Goal: Information Seeking & Learning: Learn about a topic

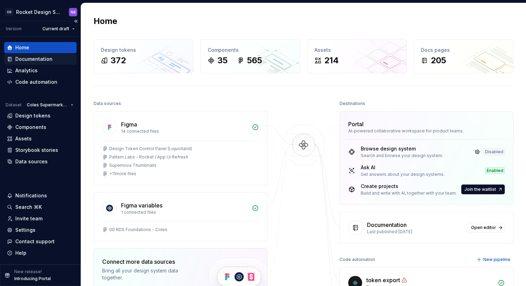
click at [45, 61] on div "Documentation" at bounding box center [33, 59] width 37 height 7
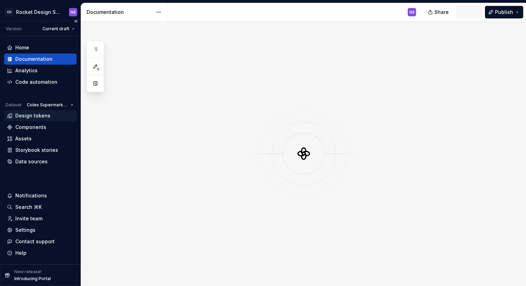
click at [38, 118] on div "Design tokens" at bounding box center [32, 115] width 35 height 7
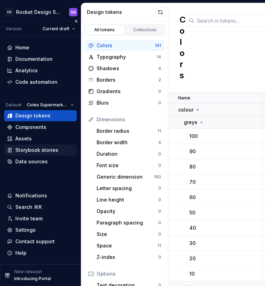
click at [52, 150] on div "Storybook stories" at bounding box center [36, 150] width 43 height 7
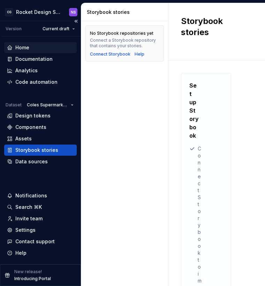
click at [50, 44] on div "Home" at bounding box center [40, 47] width 72 height 11
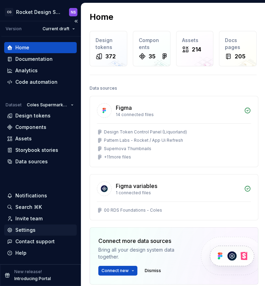
click at [39, 228] on div "Settings" at bounding box center [40, 230] width 67 height 7
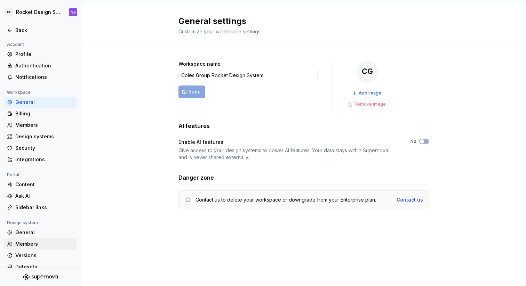
click at [41, 239] on div "Members" at bounding box center [40, 244] width 72 height 11
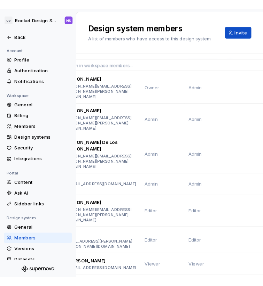
scroll to position [42, 0]
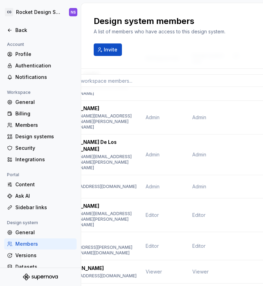
click at [146, 60] on div "Design system members A list of members who have access to this design system. …" at bounding box center [172, 36] width 182 height 66
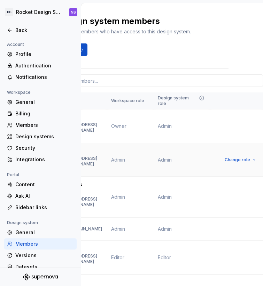
scroll to position [0, 0]
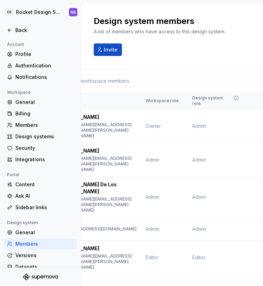
click at [167, 57] on div "Design system members A list of members who have access to this design system. …" at bounding box center [172, 36] width 182 height 66
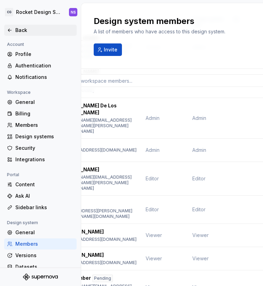
click at [9, 27] on icon at bounding box center [10, 30] width 6 height 6
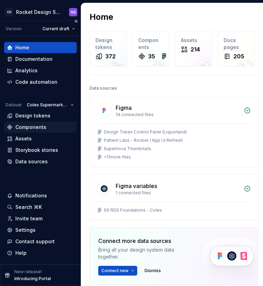
click at [46, 128] on div "Components" at bounding box center [40, 127] width 67 height 7
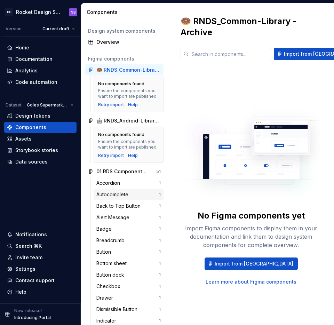
click at [116, 189] on div "Autocomplete 1" at bounding box center [129, 194] width 70 height 11
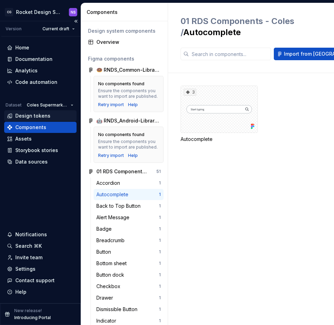
click at [35, 116] on div "Design tokens" at bounding box center [32, 115] width 35 height 7
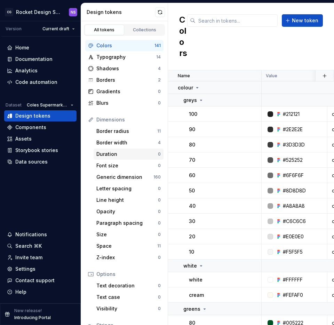
scroll to position [56, 0]
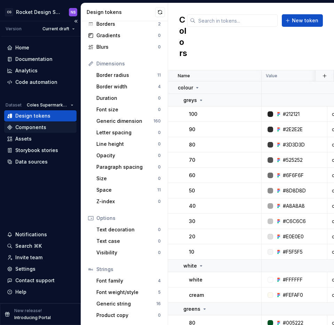
click at [34, 129] on div "Components" at bounding box center [30, 127] width 31 height 7
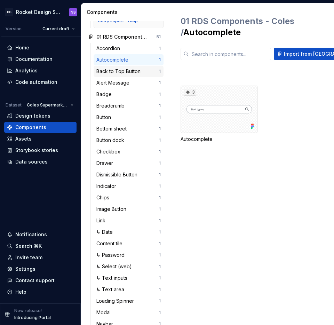
scroll to position [134, 0]
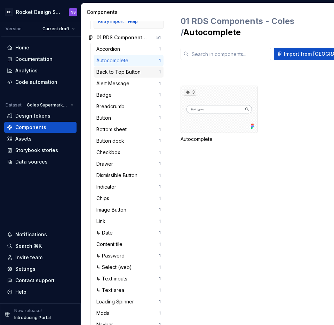
click at [138, 72] on div "Back to Top Button" at bounding box center [119, 72] width 47 height 7
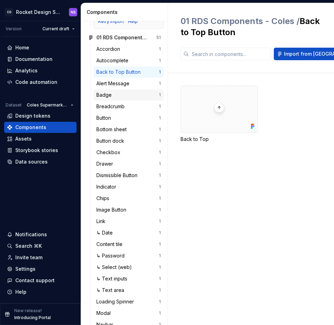
click at [117, 96] on div "Badge" at bounding box center [127, 95] width 63 height 7
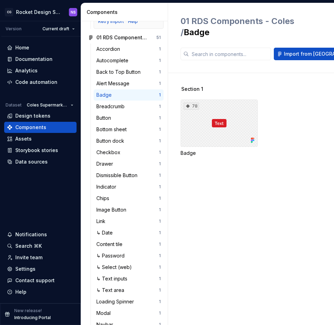
click at [234, 132] on div "78" at bounding box center [219, 123] width 77 height 47
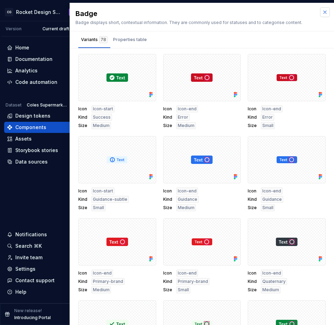
click at [263, 13] on button "button" at bounding box center [325, 12] width 10 height 10
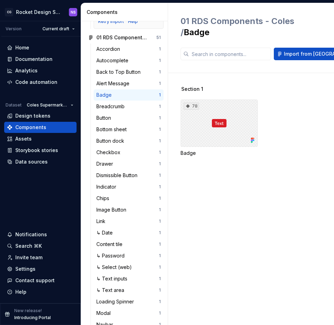
click at [206, 126] on div "78" at bounding box center [219, 123] width 77 height 47
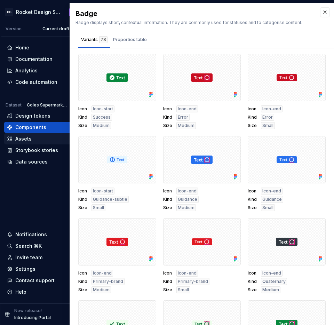
click at [35, 142] on div "Assets" at bounding box center [40, 138] width 67 height 7
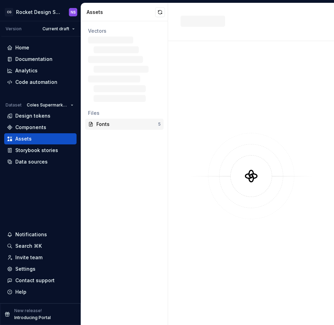
click at [110, 125] on div "Fonts" at bounding box center [127, 124] width 62 height 7
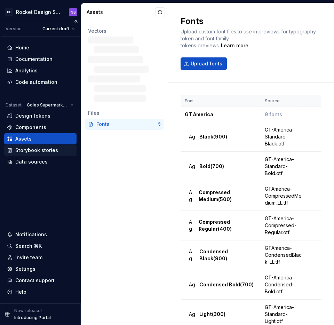
click at [30, 151] on div "Storybook stories" at bounding box center [36, 150] width 43 height 7
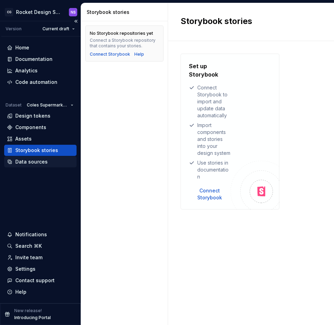
click at [29, 158] on div "Data sources" at bounding box center [40, 161] width 72 height 11
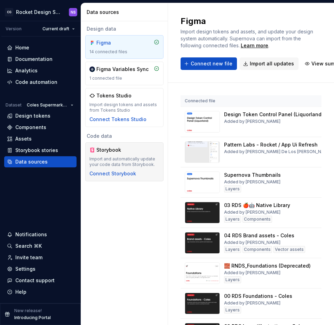
click at [127, 145] on div "Storybook Import and automatically update your code data from Storybook. Connec…" at bounding box center [124, 161] width 78 height 39
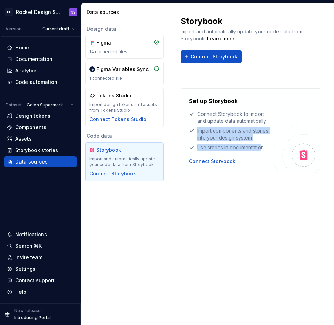
drag, startPoint x: 194, startPoint y: 131, endPoint x: 263, endPoint y: 145, distance: 69.9
click at [263, 145] on div "Set up Storybook Connect Storybook to import and update data automatically Impo…" at bounding box center [231, 124] width 84 height 54
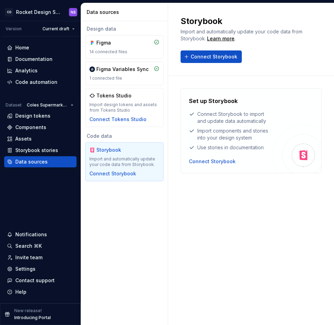
click at [257, 207] on div "Storybook Import and automatically update your code data from Storybook. Learn …" at bounding box center [251, 164] width 166 height 322
click at [190, 226] on div "Storybook Import and automatically update your code data from Storybook. Learn …" at bounding box center [251, 164] width 166 height 322
drag, startPoint x: 167, startPoint y: 180, endPoint x: 241, endPoint y: 176, distance: 73.2
click at [168, 180] on div "Design data Figma 14 connected files Figma Variables Sync 1 connected file Toke…" at bounding box center [124, 173] width 87 height 304
click at [36, 270] on div "Settings" at bounding box center [40, 269] width 67 height 7
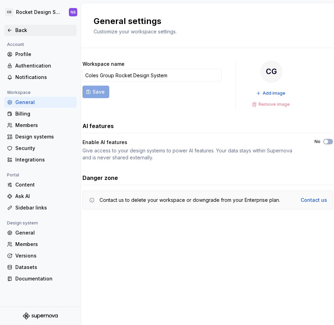
click at [16, 29] on div "Back" at bounding box center [44, 30] width 58 height 7
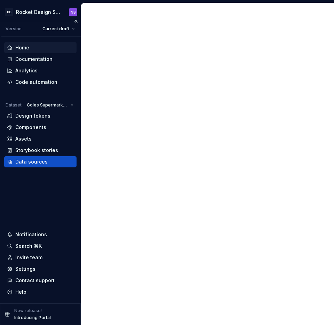
click at [28, 53] on div "Home" at bounding box center [40, 47] width 72 height 11
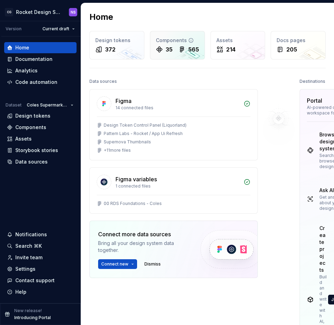
click at [172, 43] on div "Components" at bounding box center [177, 40] width 43 height 7
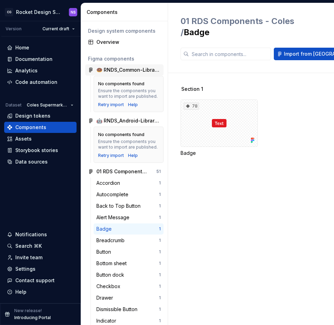
click at [105, 71] on div "🍩 RNDS_Common-Library - Archive" at bounding box center [128, 69] width 64 height 7
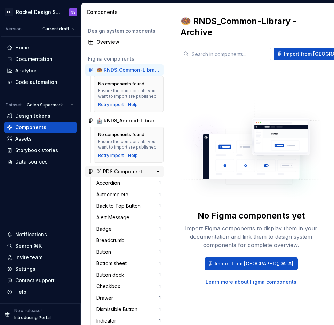
click at [126, 171] on div "01 RDS Components - Coles" at bounding box center [122, 171] width 52 height 7
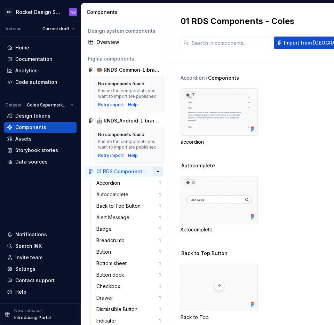
click at [159, 171] on button "button" at bounding box center [158, 172] width 10 height 10
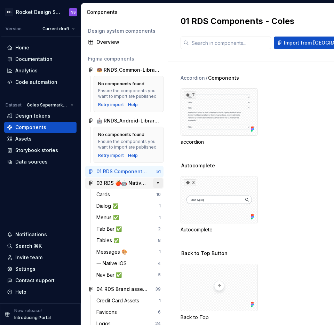
click at [159, 182] on button "button" at bounding box center [158, 183] width 10 height 10
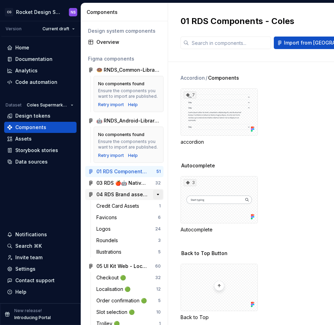
click at [159, 196] on button "button" at bounding box center [158, 195] width 10 height 10
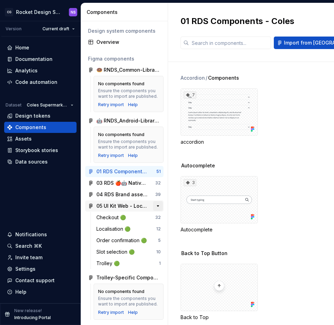
click at [156, 205] on button "button" at bounding box center [158, 206] width 10 height 10
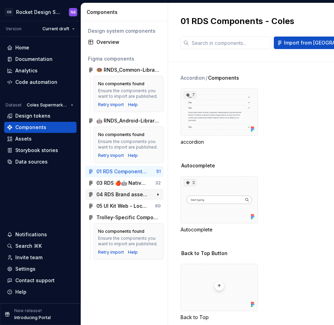
click at [131, 195] on div "04 RDS Brand assets - Coles" at bounding box center [122, 194] width 52 height 7
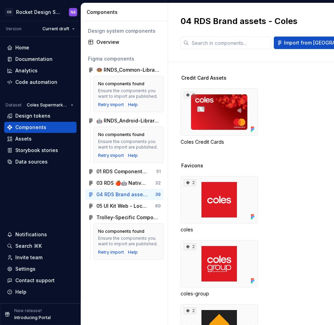
click at [164, 196] on div "Design system components Overview Figma components 🍩 RNDS_Common-Library - Arch…" at bounding box center [124, 173] width 87 height 304
click at [159, 194] on button "button" at bounding box center [158, 195] width 10 height 10
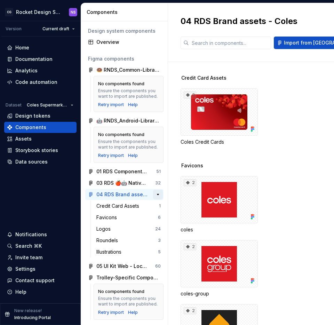
drag, startPoint x: 157, startPoint y: 195, endPoint x: 158, endPoint y: 176, distance: 18.1
click at [157, 195] on button "button" at bounding box center [158, 195] width 10 height 10
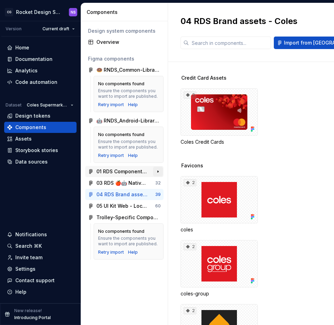
click at [159, 174] on button "button" at bounding box center [158, 172] width 10 height 10
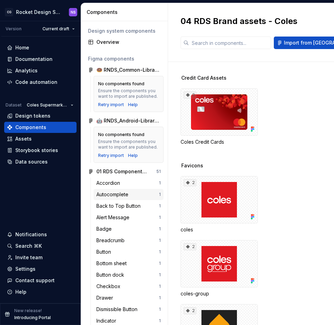
click at [131, 191] on div "Autocomplete 1" at bounding box center [129, 194] width 70 height 11
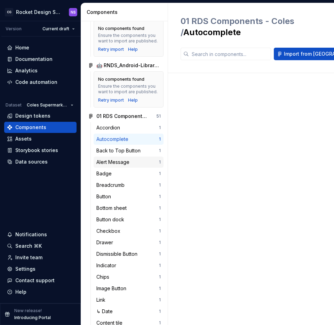
scroll to position [138, 0]
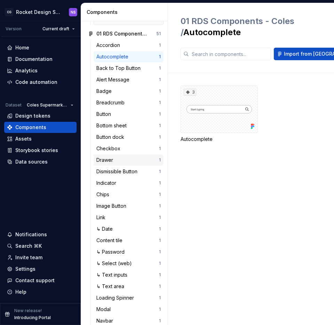
click at [118, 162] on div "Drawer" at bounding box center [127, 160] width 63 height 7
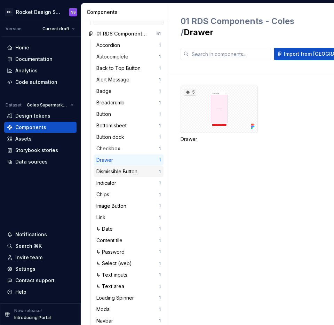
click at [123, 176] on div "Dismissible Button 1" at bounding box center [129, 171] width 70 height 11
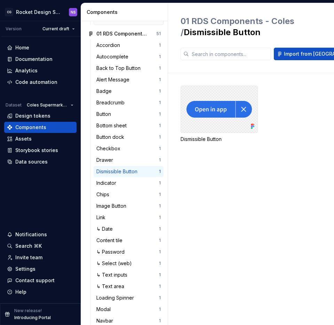
click at [232, 111] on div at bounding box center [219, 109] width 77 height 47
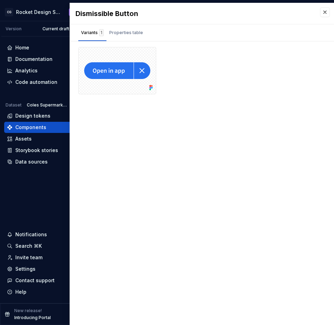
click at [209, 113] on div "Dismissible Button Variants 1 Properties table Property Values Default FigmaCom…" at bounding box center [202, 164] width 264 height 322
click at [123, 64] on div at bounding box center [117, 70] width 78 height 47
click at [131, 54] on div at bounding box center [117, 70] width 78 height 47
click at [125, 31] on div "Properties table" at bounding box center [126, 32] width 34 height 7
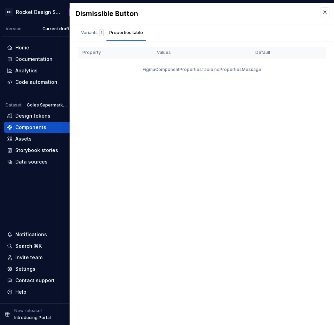
drag, startPoint x: 162, startPoint y: 58, endPoint x: 210, endPoint y: 102, distance: 64.8
click at [162, 61] on div "FigmaComponentPropertiesTable.noPropertiesMessage" at bounding box center [201, 69] width 247 height 22
drag, startPoint x: 210, startPoint y: 102, endPoint x: 220, endPoint y: 107, distance: 11.1
click at [219, 107] on div "Dismissible Button Variants 1 Properties table Property Values Default FigmaCom…" at bounding box center [202, 164] width 264 height 322
drag, startPoint x: 105, startPoint y: 64, endPoint x: 156, endPoint y: 55, distance: 52.3
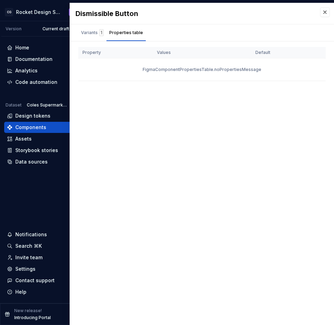
click at [202, 84] on div "Property Values Default FigmaComponentPropertiesTable.noPropertiesMessage" at bounding box center [202, 67] width 264 height 40
click at [92, 33] on div "Variants 1" at bounding box center [92, 32] width 23 height 7
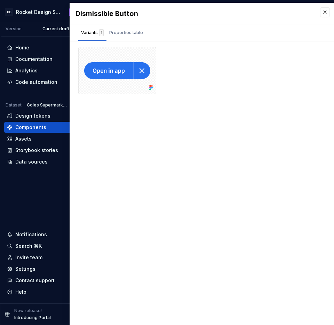
click at [38, 181] on div "Home Documentation Analytics Code automation Dataset Coles Supermarkets Design …" at bounding box center [40, 170] width 81 height 267
click at [263, 10] on button "button" at bounding box center [325, 12] width 10 height 10
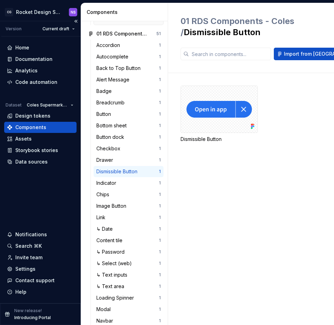
click at [39, 206] on div "Home Documentation Analytics Code automation Dataset Coles Supermarkets Design …" at bounding box center [40, 170] width 81 height 267
